Goal: Task Accomplishment & Management: Use online tool/utility

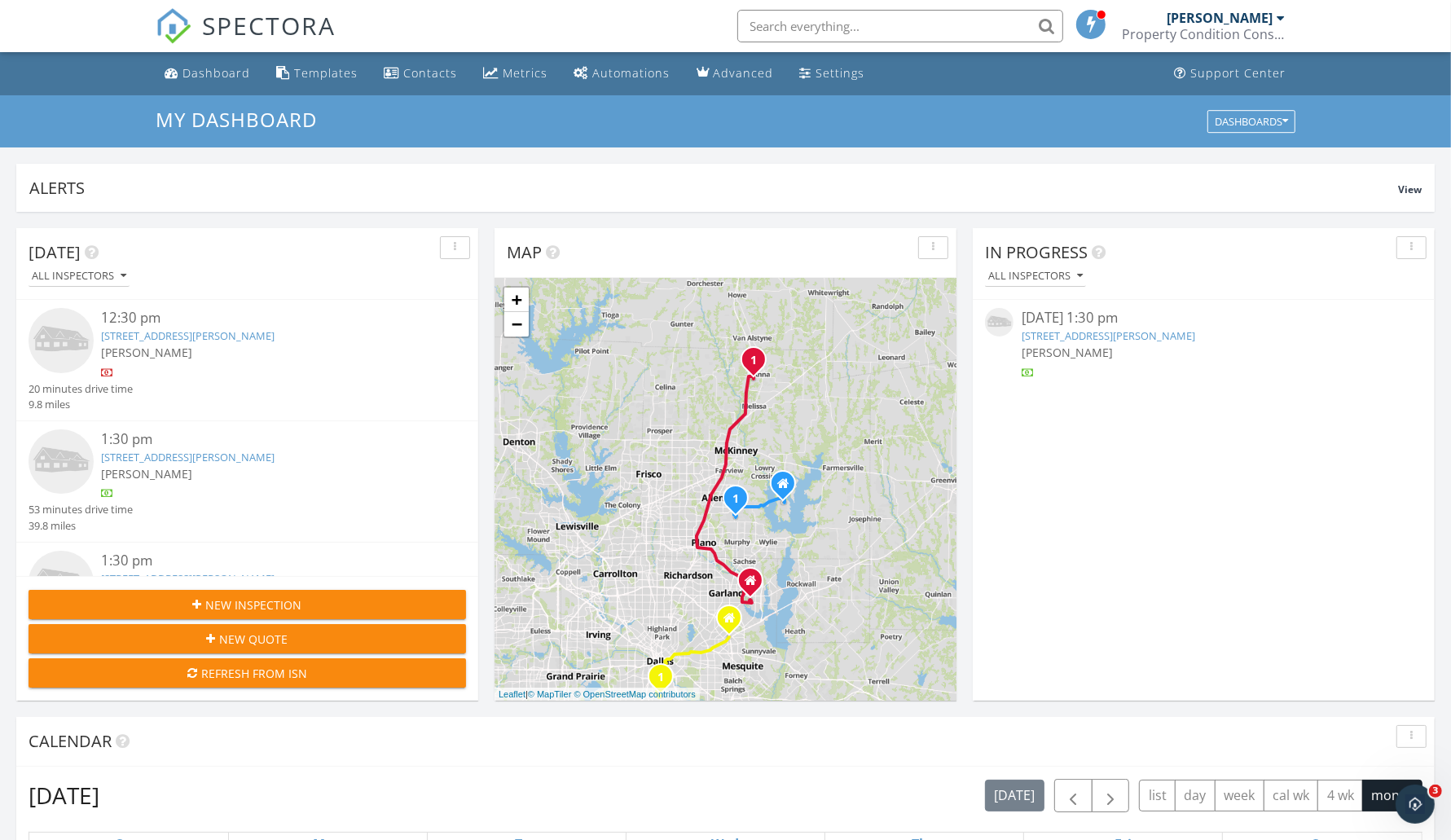
click at [126, 451] on link "1109 Oak Hollow Ln, Anna, TX 75409" at bounding box center [189, 457] width 173 height 15
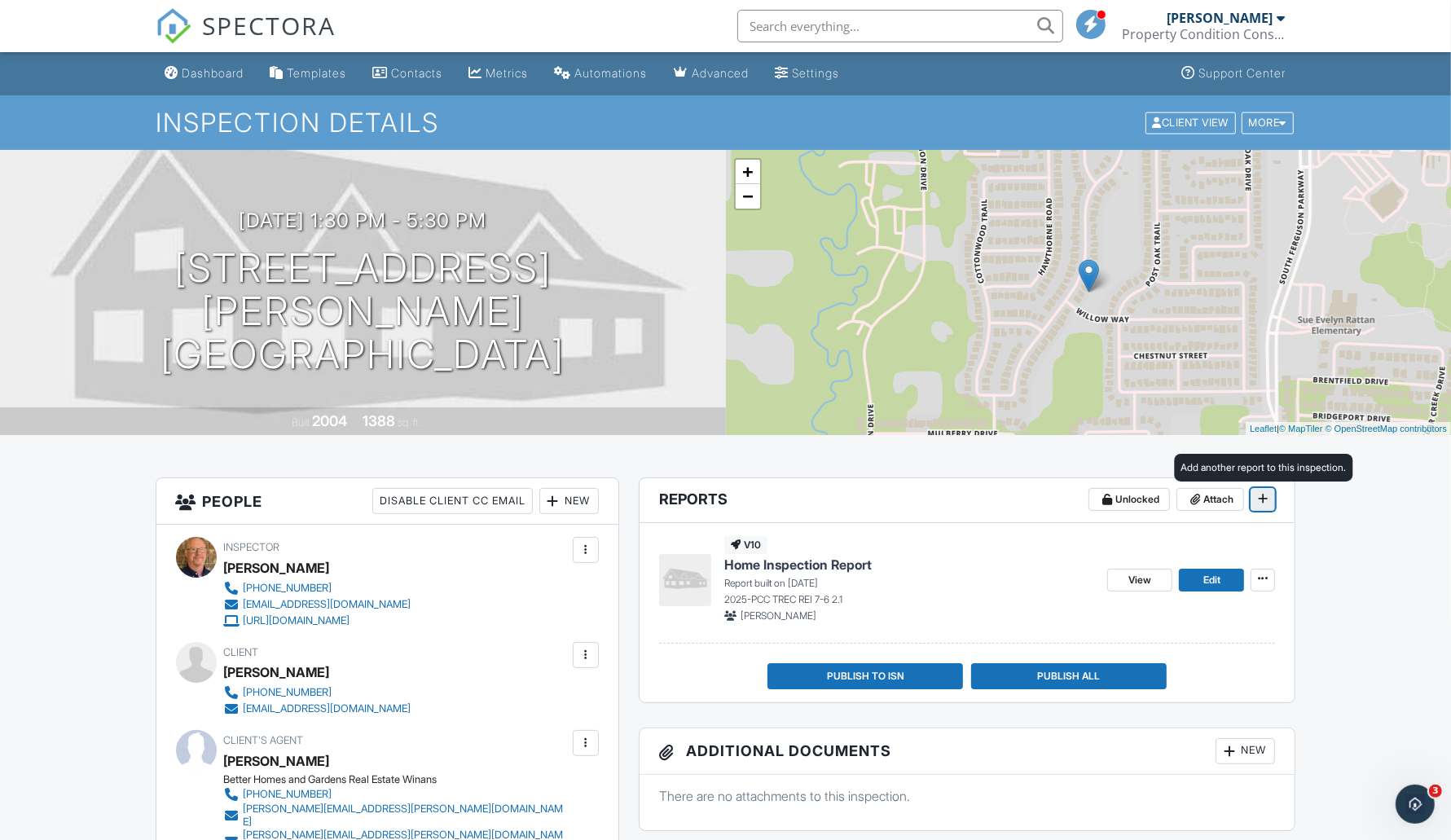
click at [1258, 495] on span at bounding box center [1263, 499] width 16 height 16
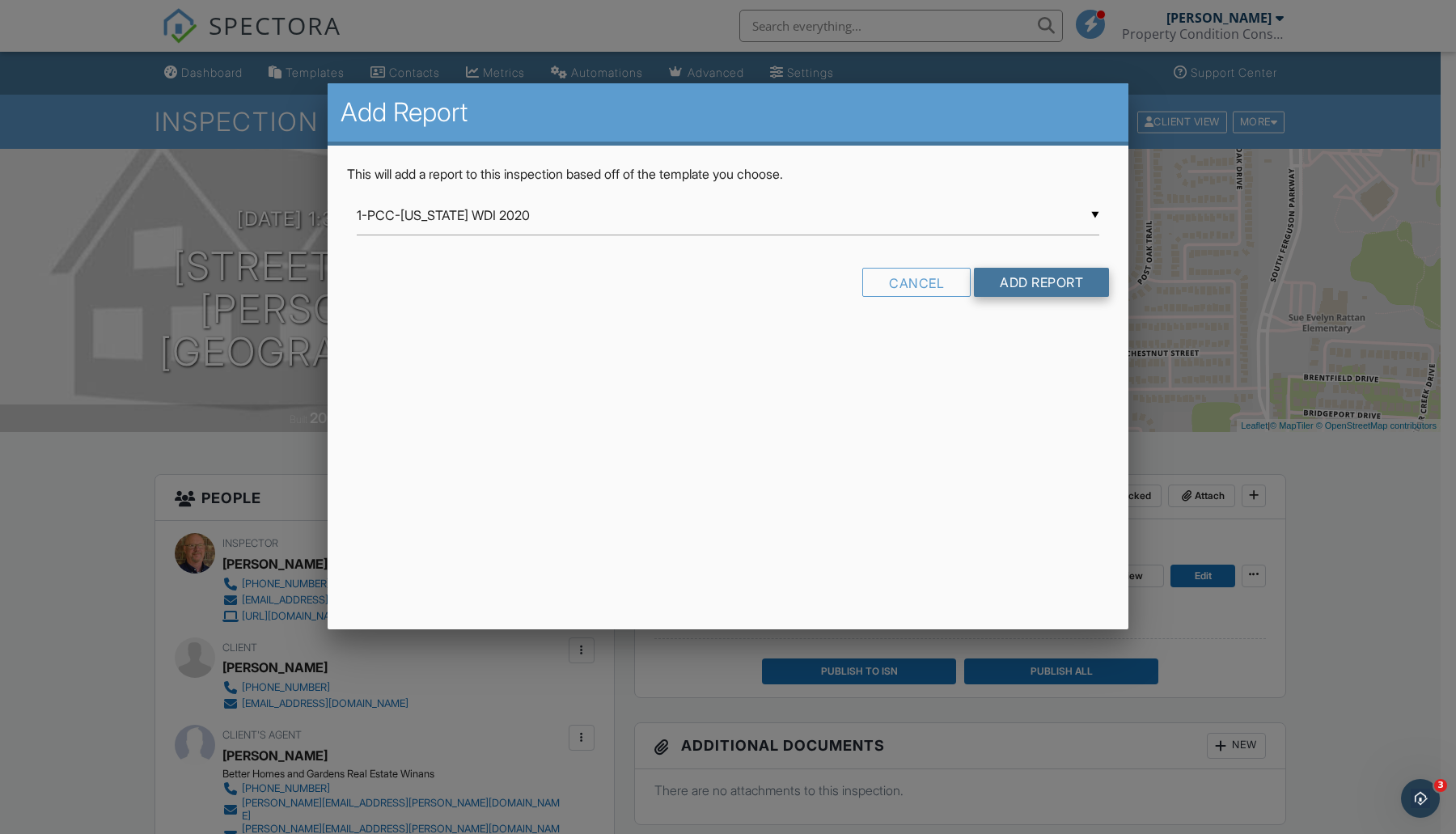
click at [1030, 282] on input "Add Report" at bounding box center [1041, 283] width 135 height 29
